Goal: Use online tool/utility

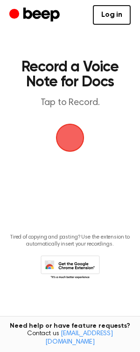
click at [70, 140] on span "button" at bounding box center [70, 138] width 26 height 26
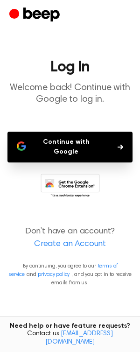
click at [73, 142] on button "Continue with Google" at bounding box center [69, 147] width 125 height 31
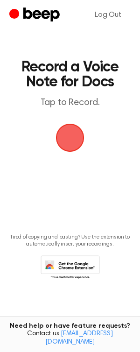
click at [78, 141] on span "button" at bounding box center [70, 138] width 26 height 26
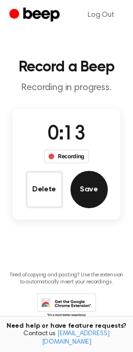
click at [84, 190] on button "Save" at bounding box center [89, 189] width 37 height 37
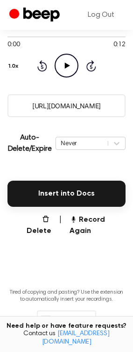
scroll to position [145, 0]
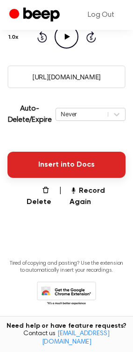
click at [64, 170] on button "Insert into Docs" at bounding box center [66, 165] width 118 height 26
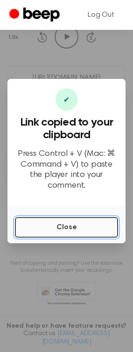
click at [73, 219] on button "Close" at bounding box center [66, 227] width 103 height 21
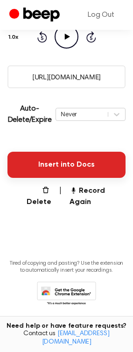
click at [66, 164] on button "Insert into Docs" at bounding box center [66, 165] width 118 height 26
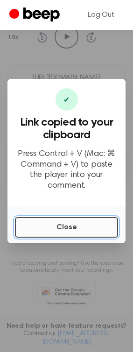
click at [73, 221] on button "Close" at bounding box center [66, 227] width 103 height 21
